Goal: Find specific page/section: Find specific page/section

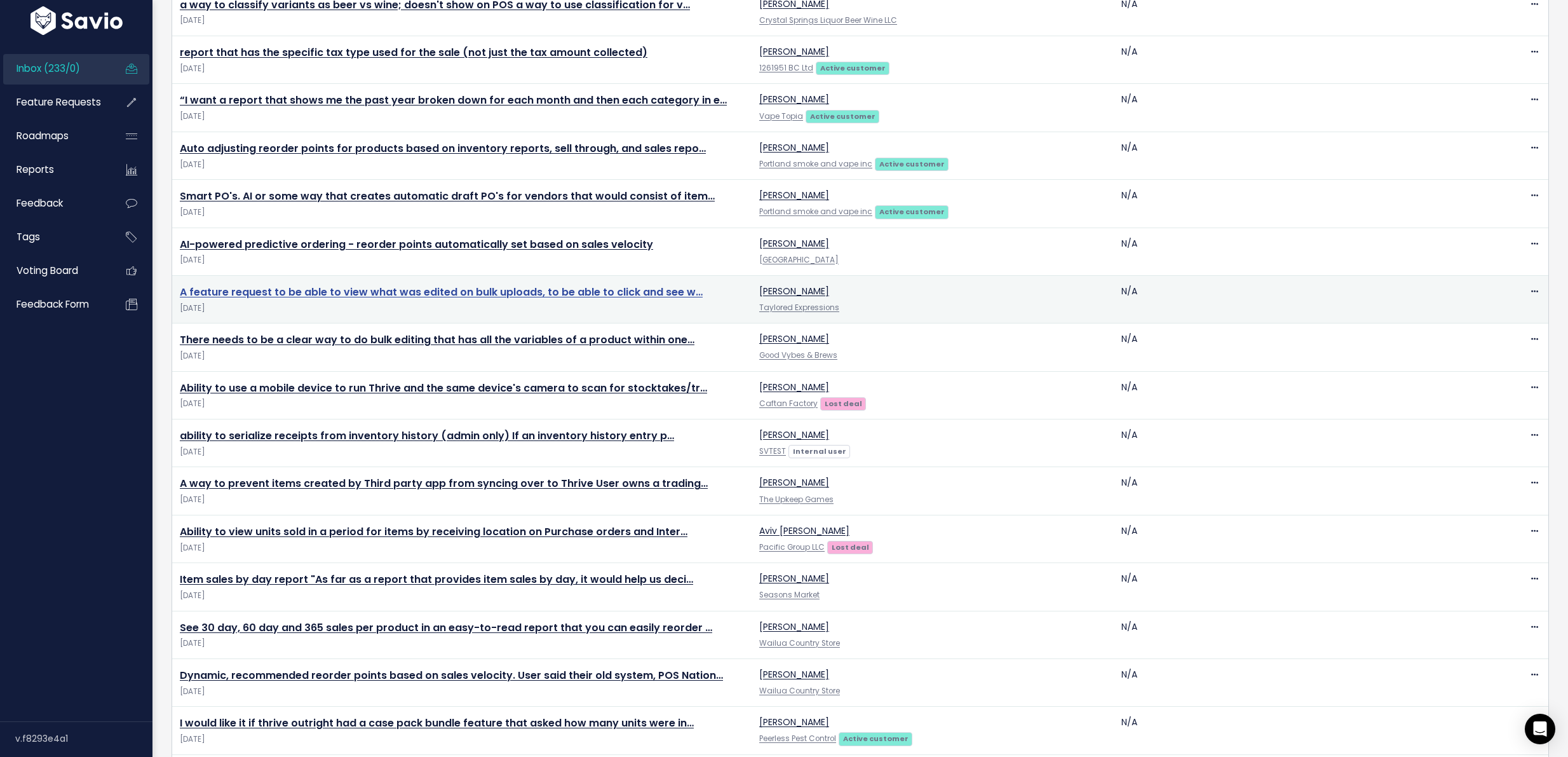
scroll to position [1696, 0]
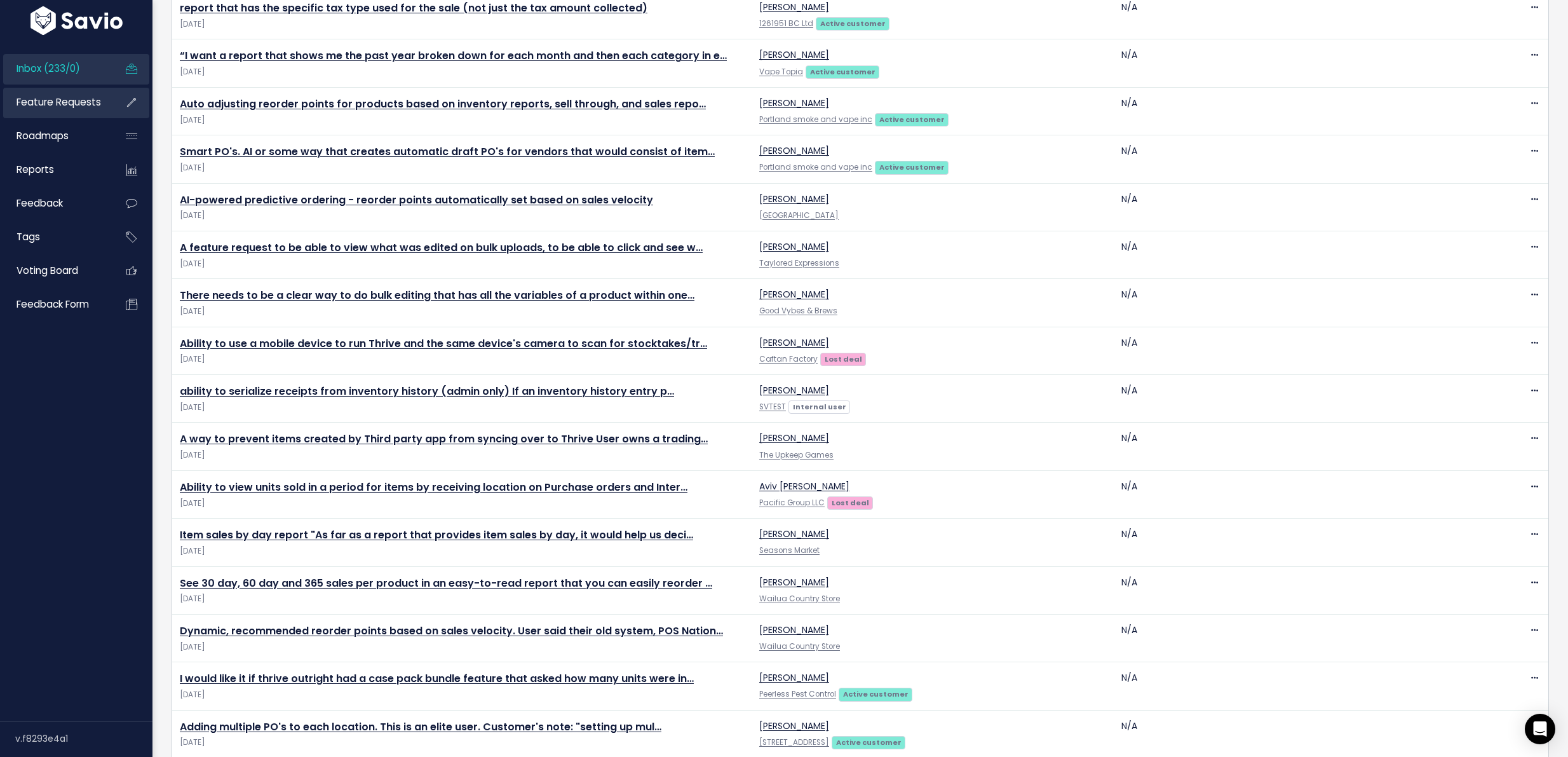
click at [84, 104] on span "Feature Requests" at bounding box center [59, 101] width 85 height 13
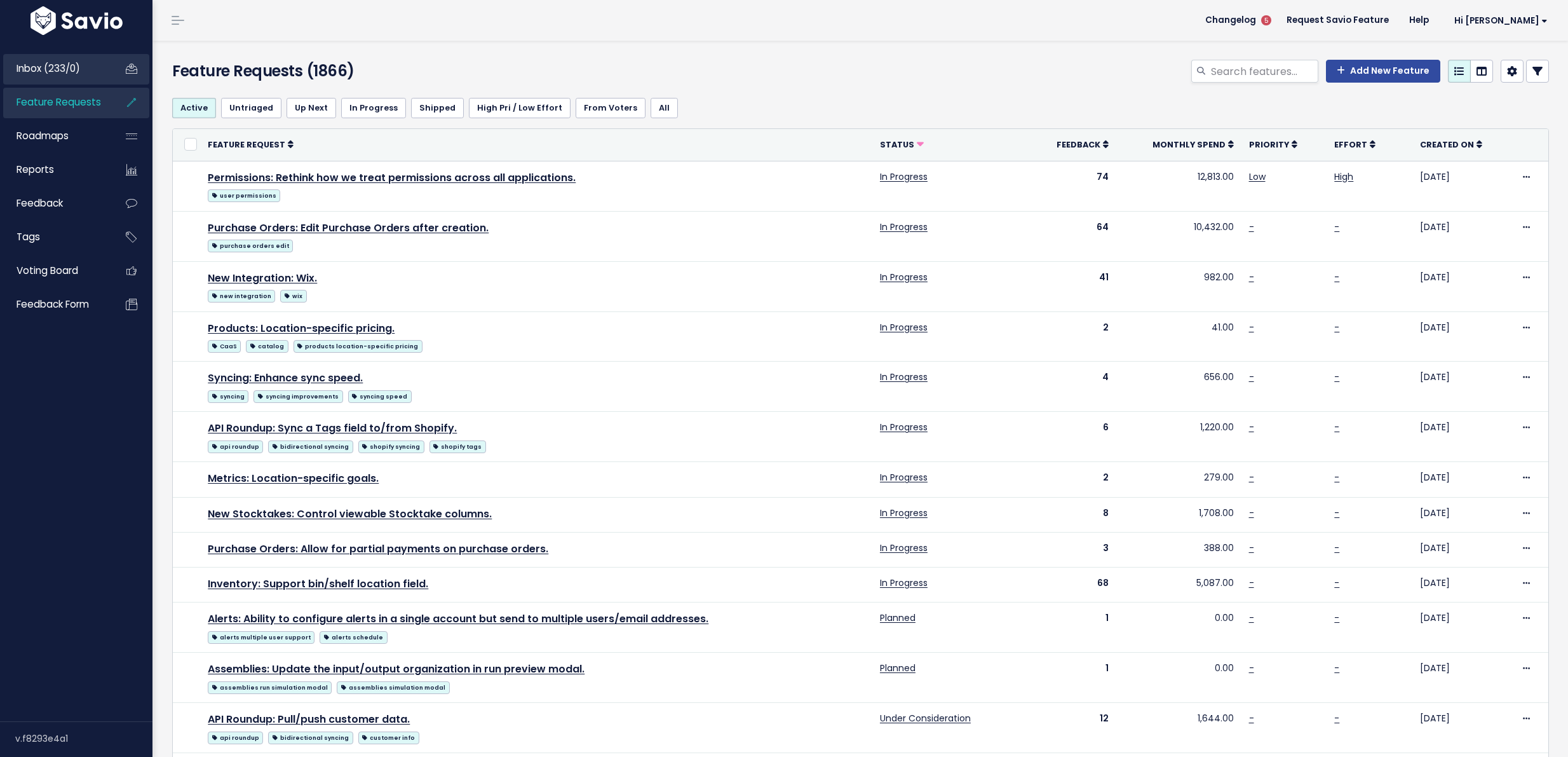
click at [61, 70] on span "Inbox (233/0)" at bounding box center [48, 68] width 63 height 13
